Goal: Communication & Community: Answer question/provide support

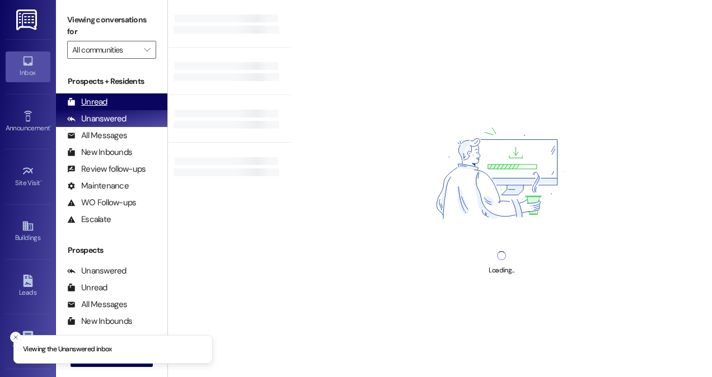
click at [141, 102] on div "Unread (0)" at bounding box center [111, 101] width 111 height 17
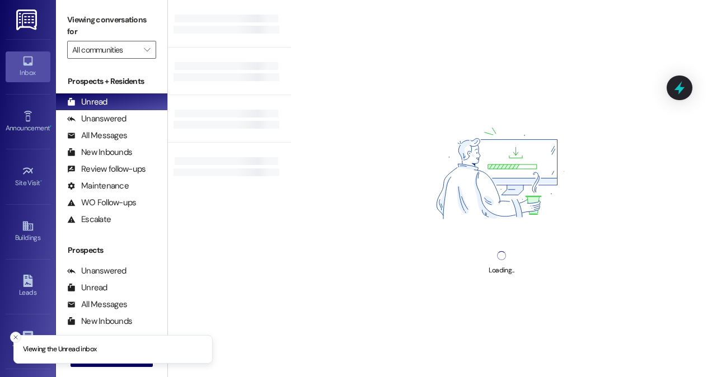
click at [15, 337] on line "Close toast" at bounding box center [15, 337] width 3 height 3
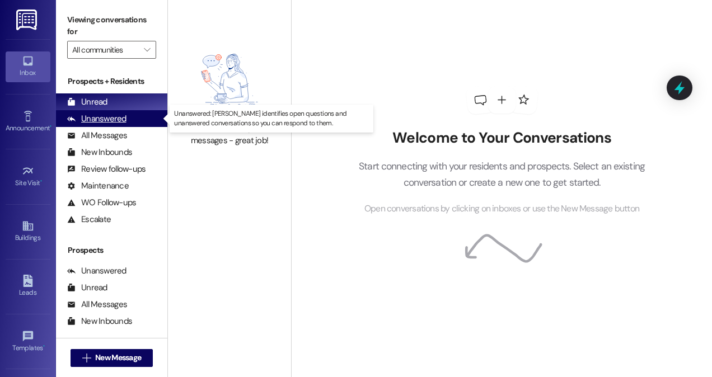
click at [122, 116] on div "Unanswered" at bounding box center [96, 119] width 59 height 12
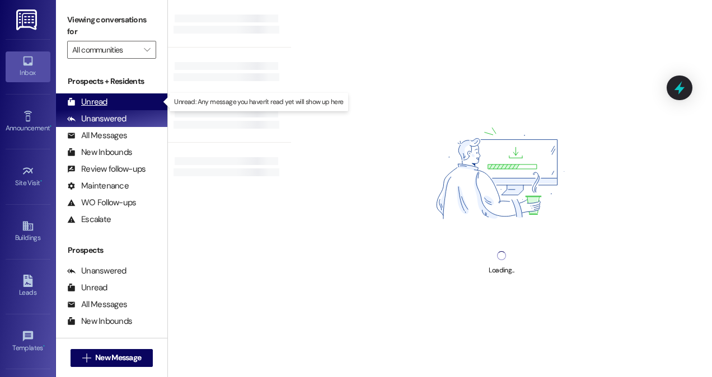
click at [122, 100] on div "Unread (0)" at bounding box center [111, 101] width 111 height 17
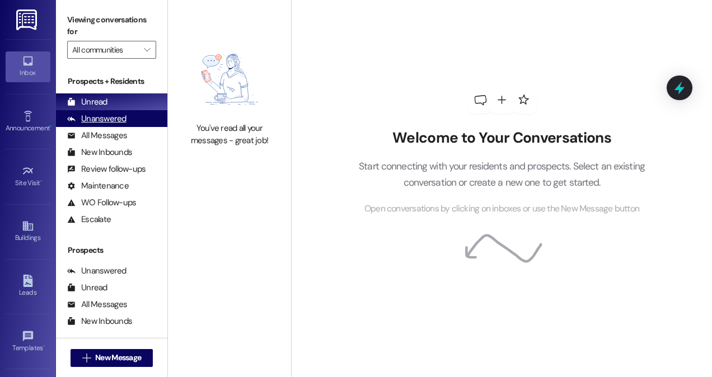
click at [137, 119] on div "Unanswered (0)" at bounding box center [111, 118] width 111 height 17
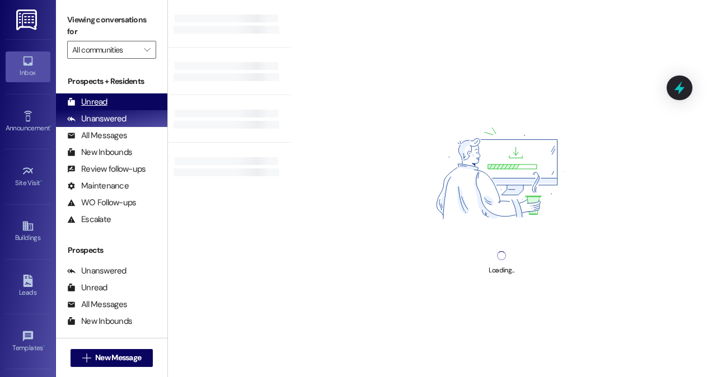
click at [137, 104] on div "Unread (0)" at bounding box center [111, 101] width 111 height 17
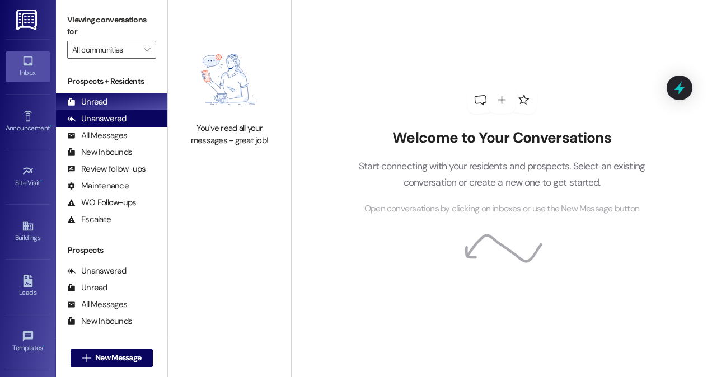
click at [125, 123] on div "Unanswered (0)" at bounding box center [111, 118] width 111 height 17
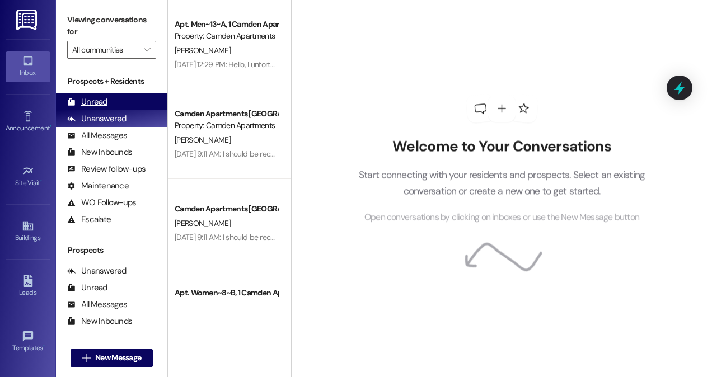
click at [124, 103] on div "Unread (0)" at bounding box center [111, 101] width 111 height 17
